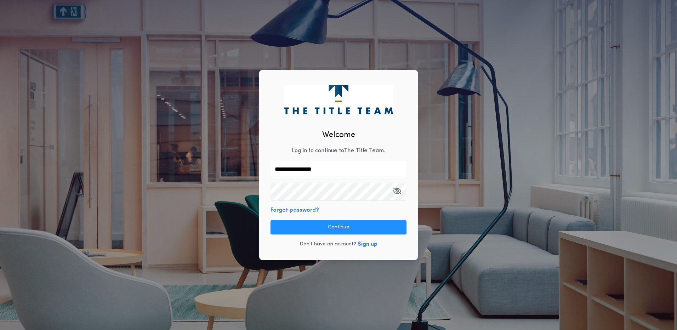
type input "**********"
click at [350, 231] on button "Continue" at bounding box center [339, 227] width 136 height 14
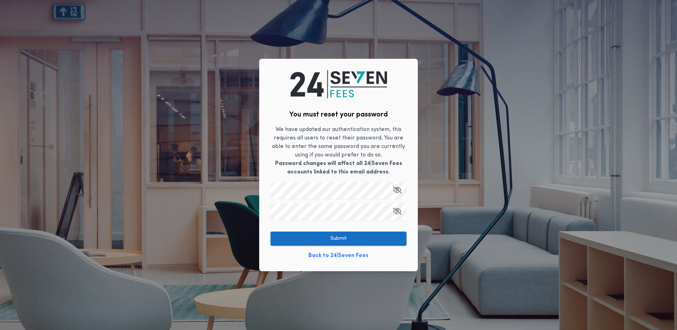
click at [338, 233] on button "Submit" at bounding box center [339, 239] width 136 height 14
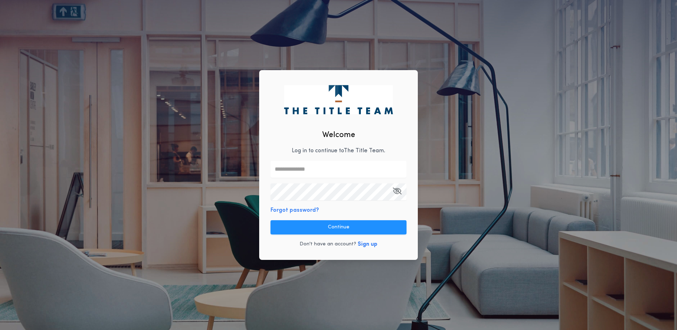
click at [315, 171] on input "text" at bounding box center [339, 169] width 136 height 17
type input "**********"
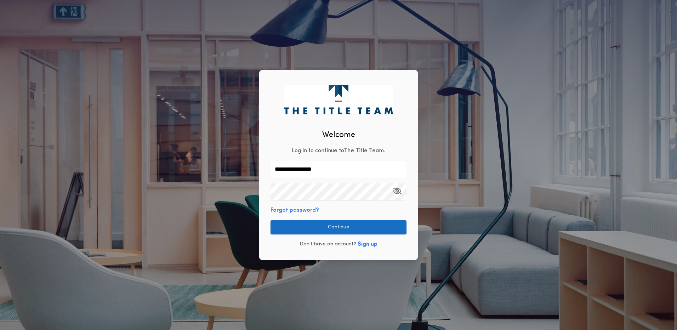
click at [326, 221] on button "Continue" at bounding box center [339, 227] width 136 height 14
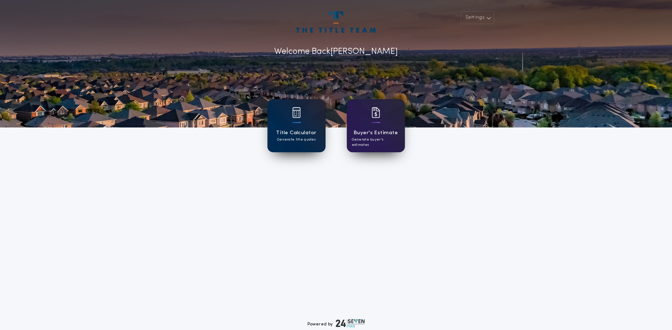
click at [308, 143] on div "Title Calculator Generate title quotes" at bounding box center [296, 125] width 58 height 53
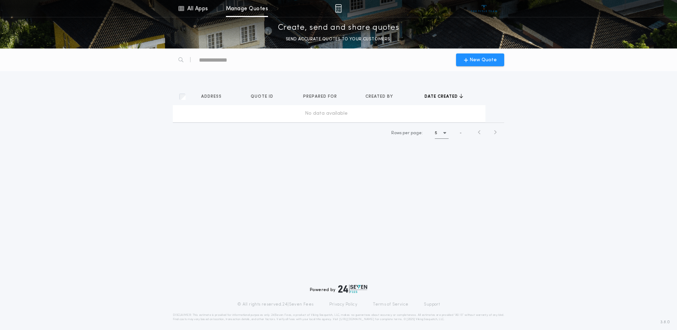
click at [252, 111] on div "No data available" at bounding box center [326, 113] width 301 height 7
click at [245, 11] on link "Manage Quotes" at bounding box center [247, 8] width 42 height 17
click at [198, 10] on link "All Apps" at bounding box center [193, 8] width 32 height 17
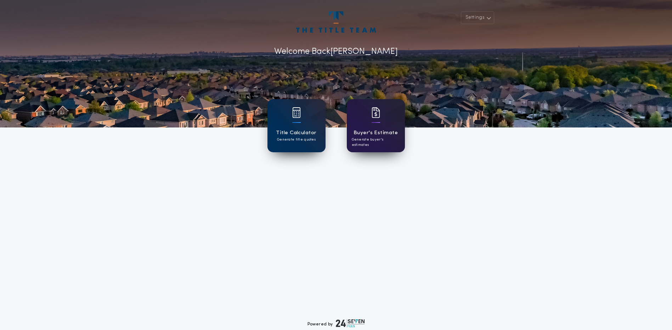
click at [381, 127] on div "Buyer's Estimate Generate buyer's estimates" at bounding box center [376, 125] width 58 height 53
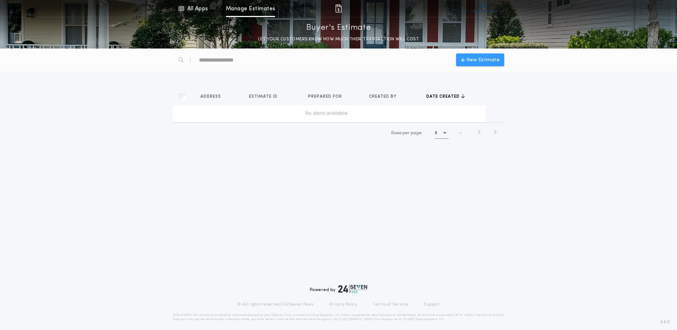
click at [485, 54] on div "New Estimate" at bounding box center [480, 59] width 48 height 13
